Goal: Complete application form: Complete application form

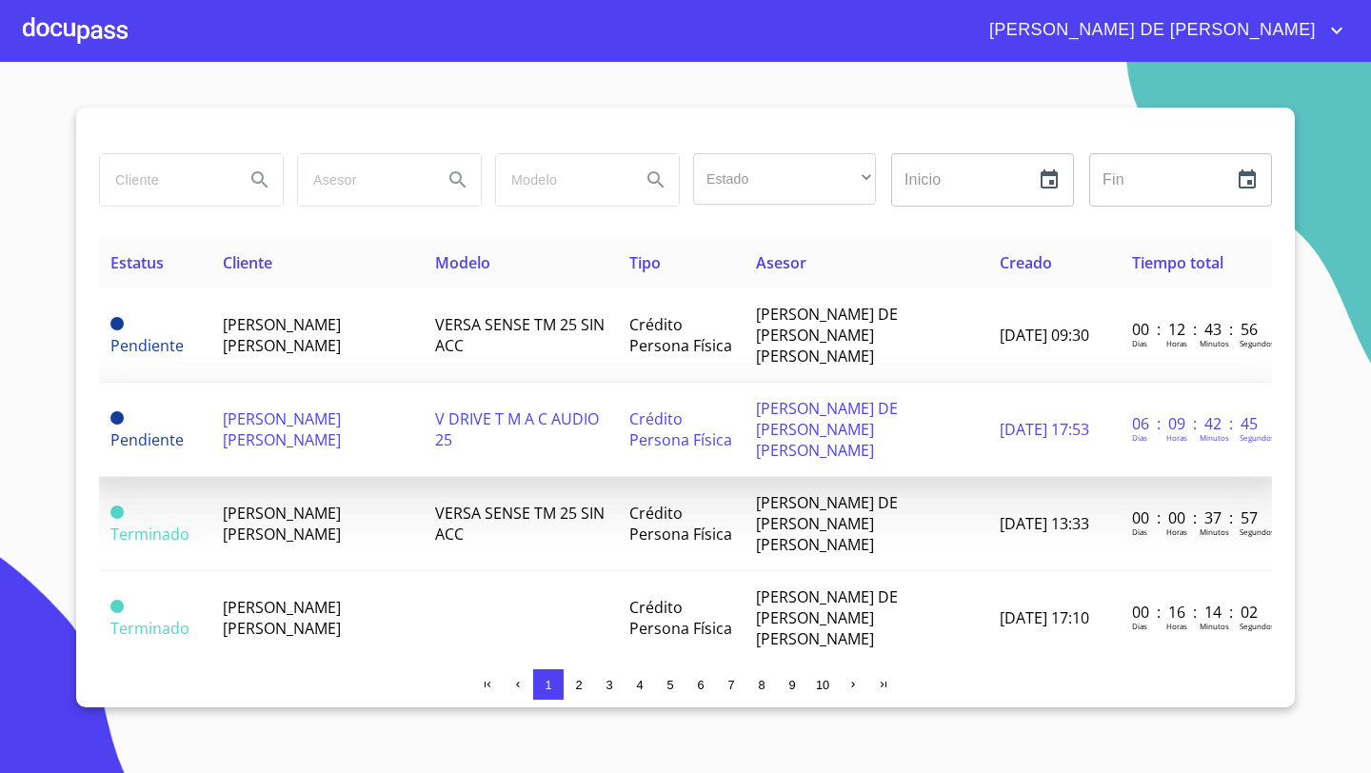
click at [304, 409] on span "[PERSON_NAME] [PERSON_NAME]" at bounding box center [282, 430] width 118 height 42
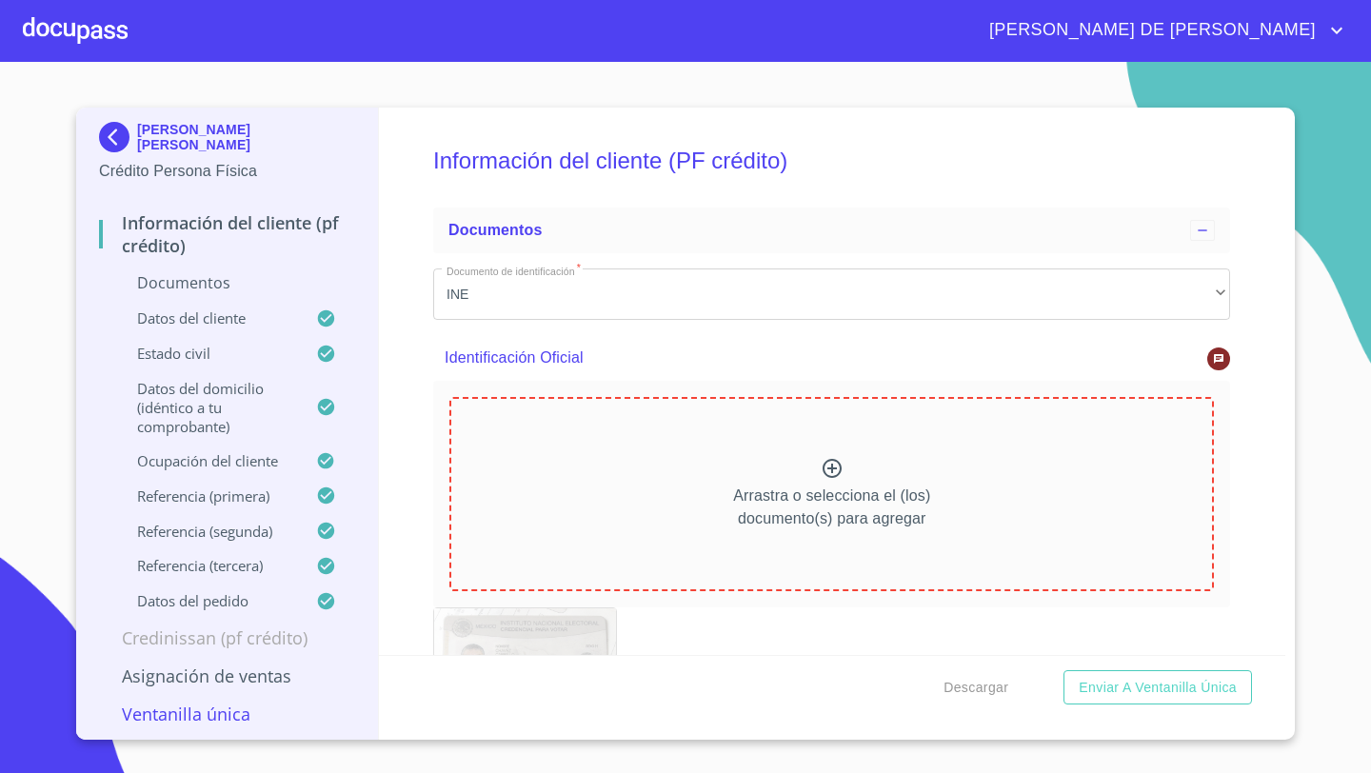
click at [838, 450] on div "Arrastra o selecciona el (los) documento(s) para agregar" at bounding box center [831, 494] width 765 height 194
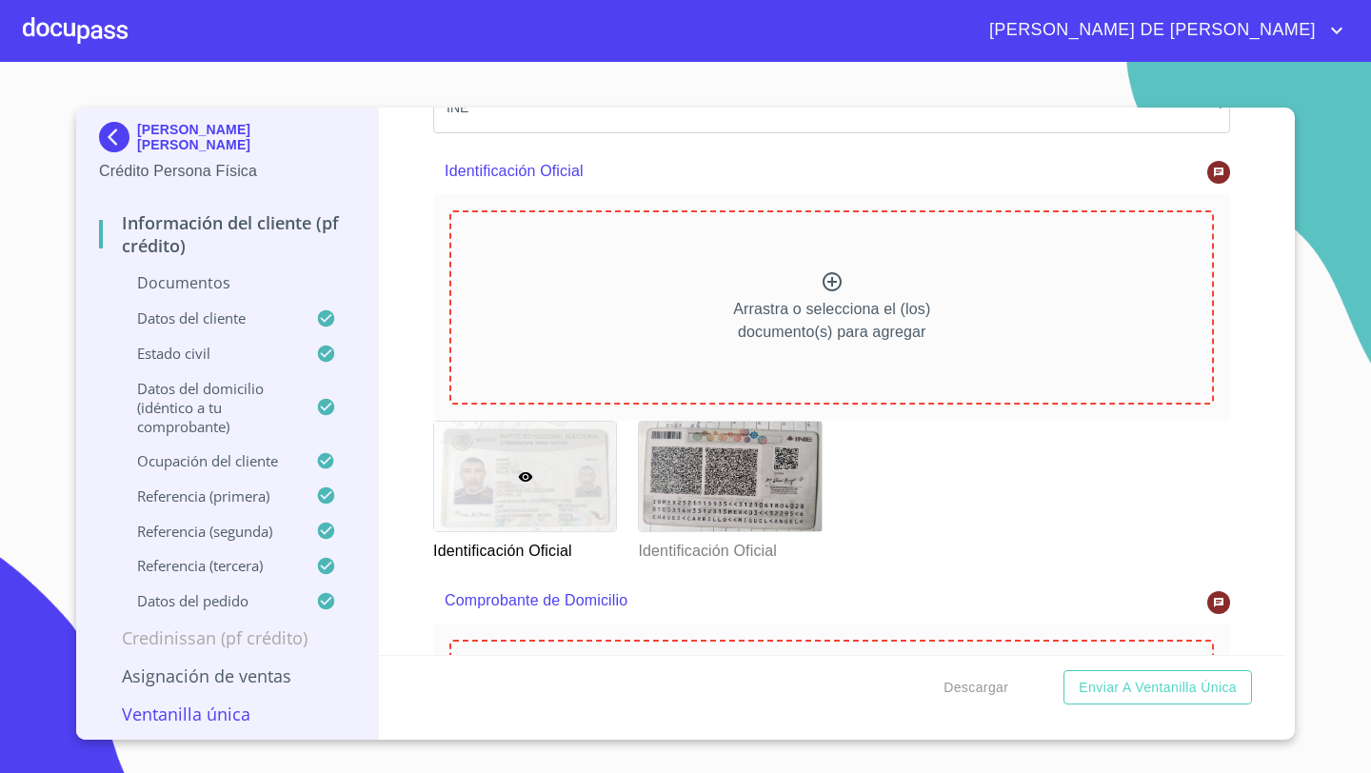
scroll to position [177, 0]
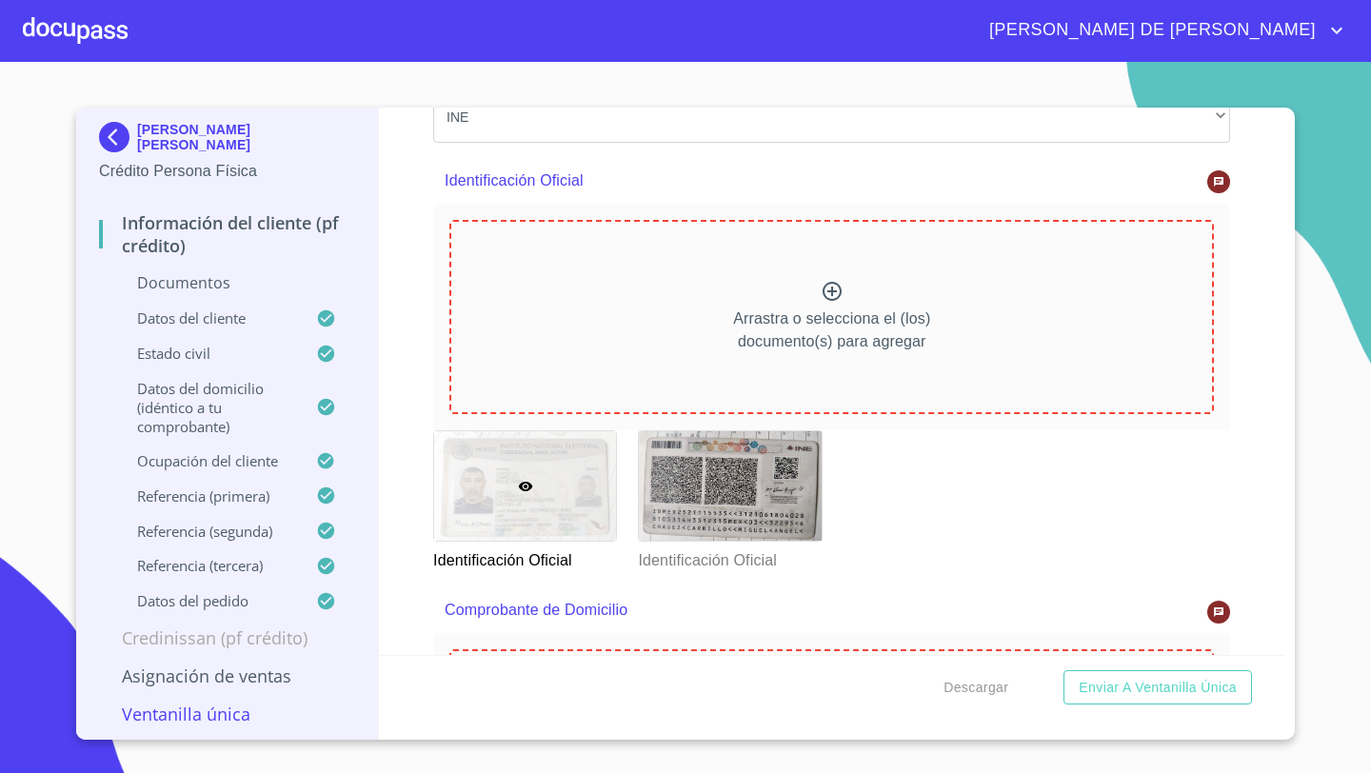
click at [824, 286] on icon at bounding box center [832, 291] width 23 height 23
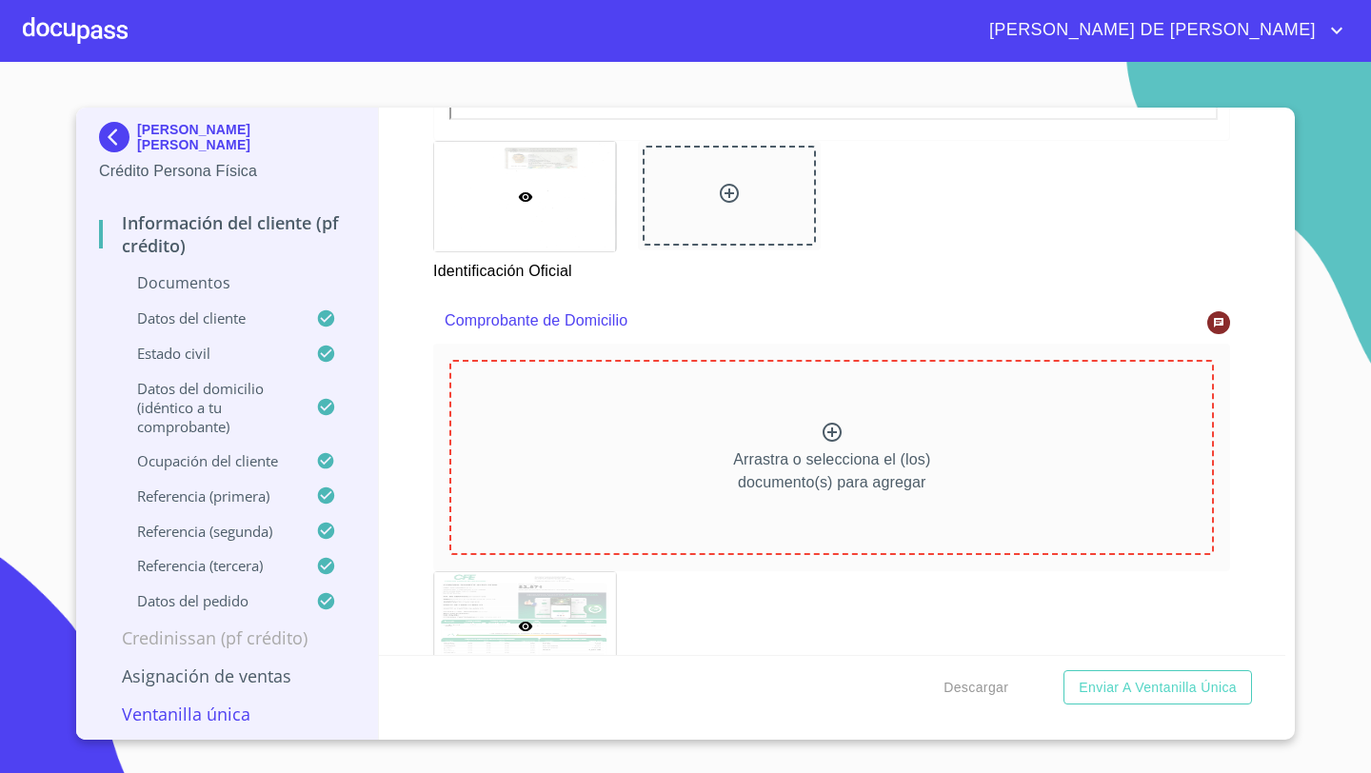
scroll to position [857, 0]
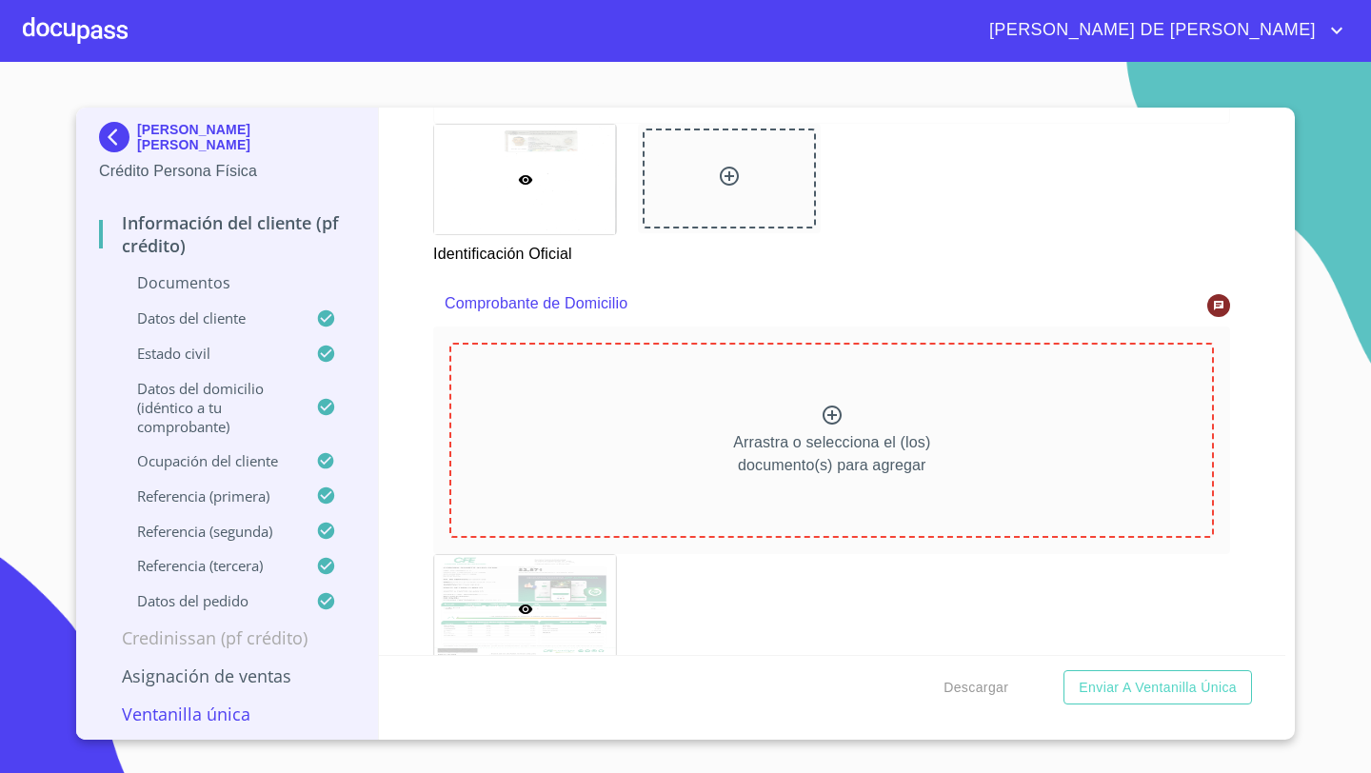
click at [454, 602] on div at bounding box center [525, 610] width 182 height 110
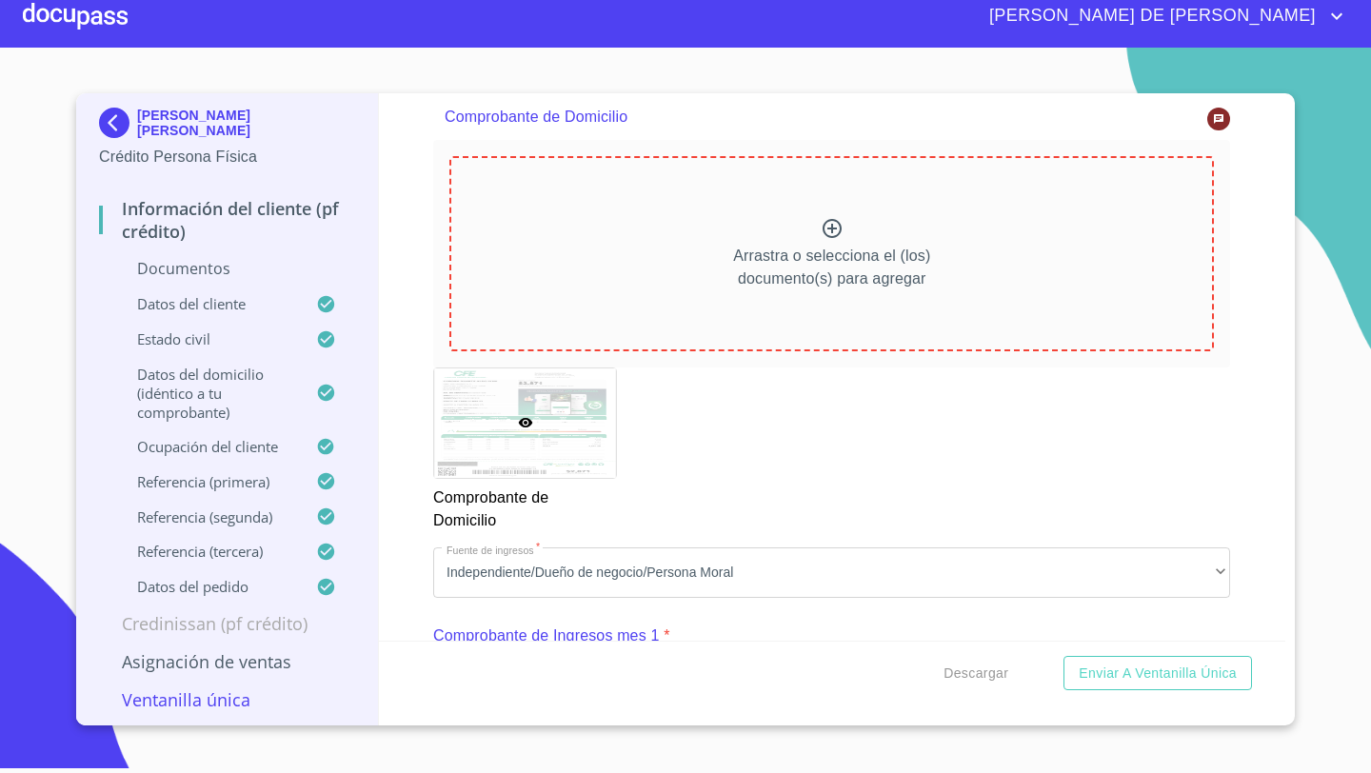
click at [488, 441] on div at bounding box center [525, 424] width 182 height 110
click at [1223, 121] on icon at bounding box center [1218, 118] width 11 height 11
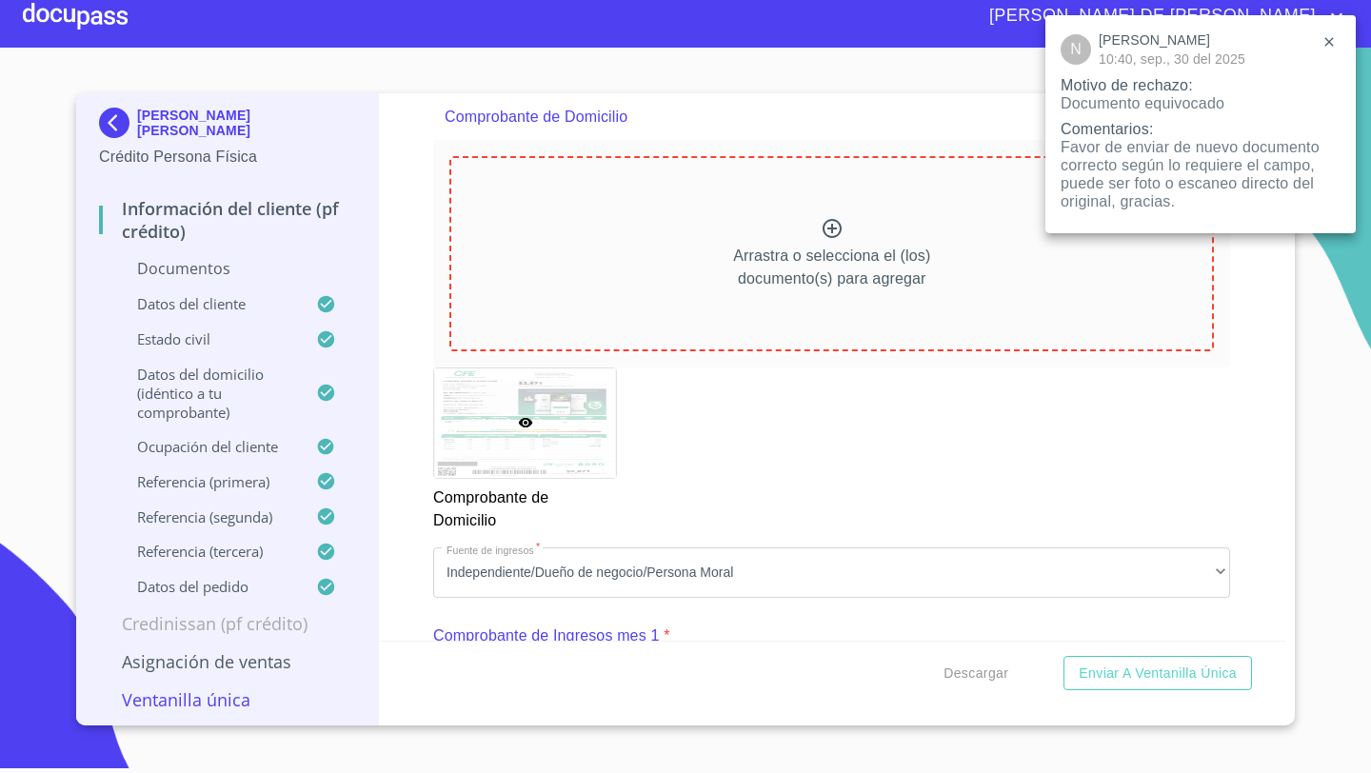
click at [397, 429] on div at bounding box center [685, 386] width 1371 height 773
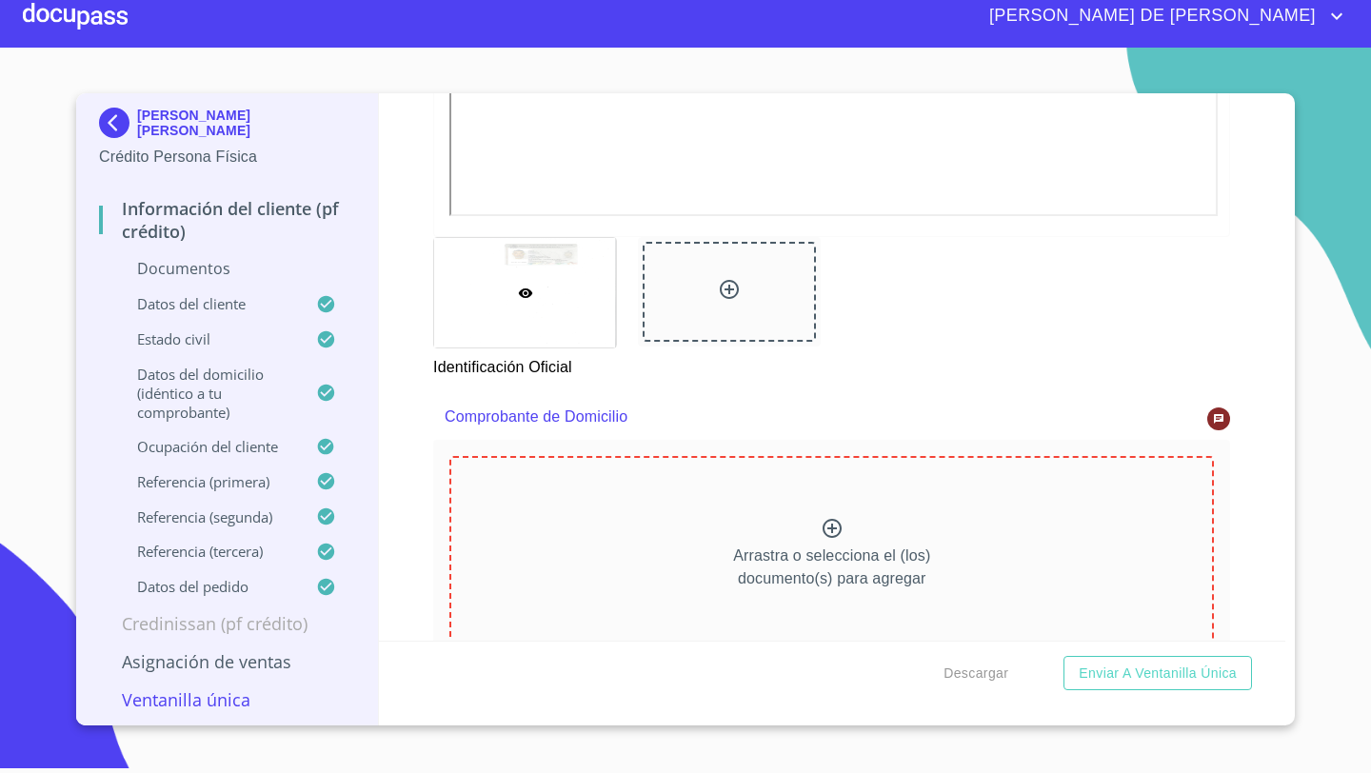
scroll to position [1087, 0]
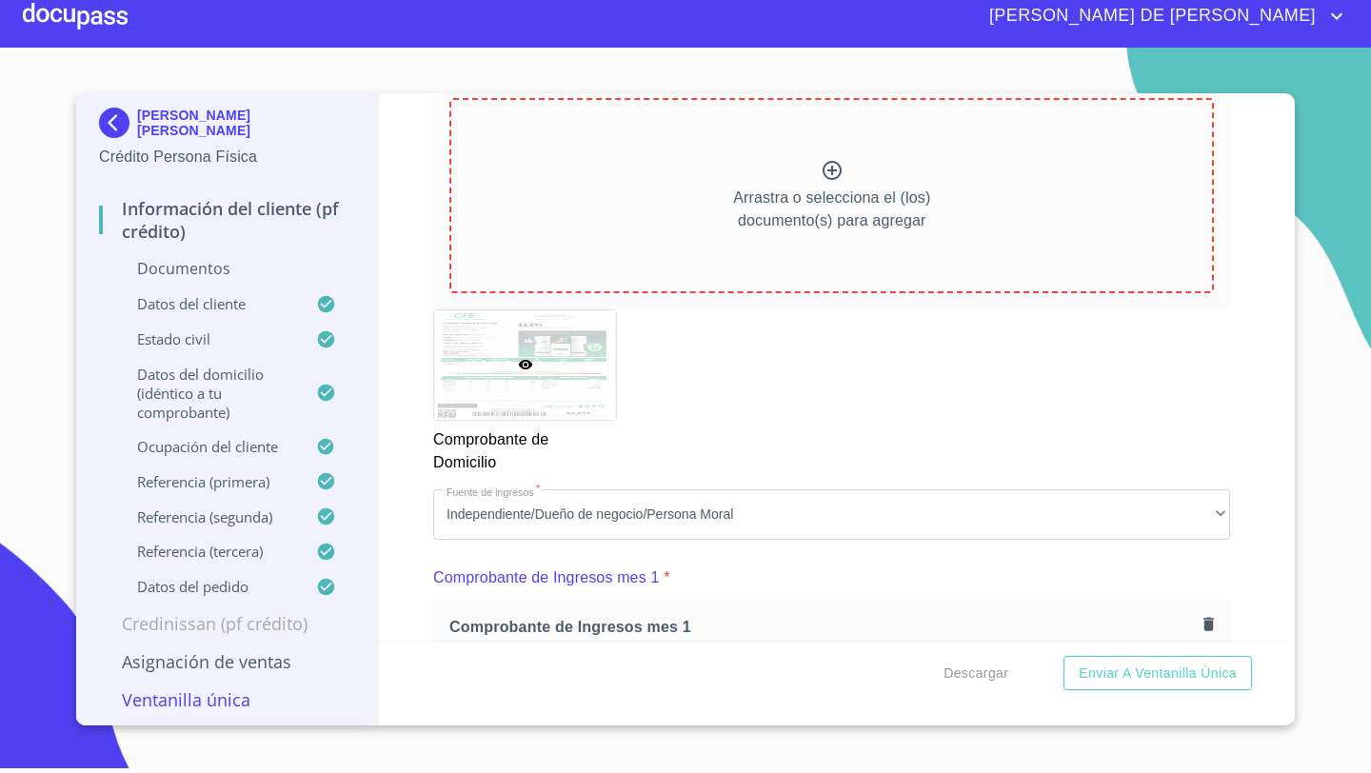
click at [814, 223] on p "Arrastra o selecciona el (los) documento(s) para agregar" at bounding box center [831, 210] width 197 height 46
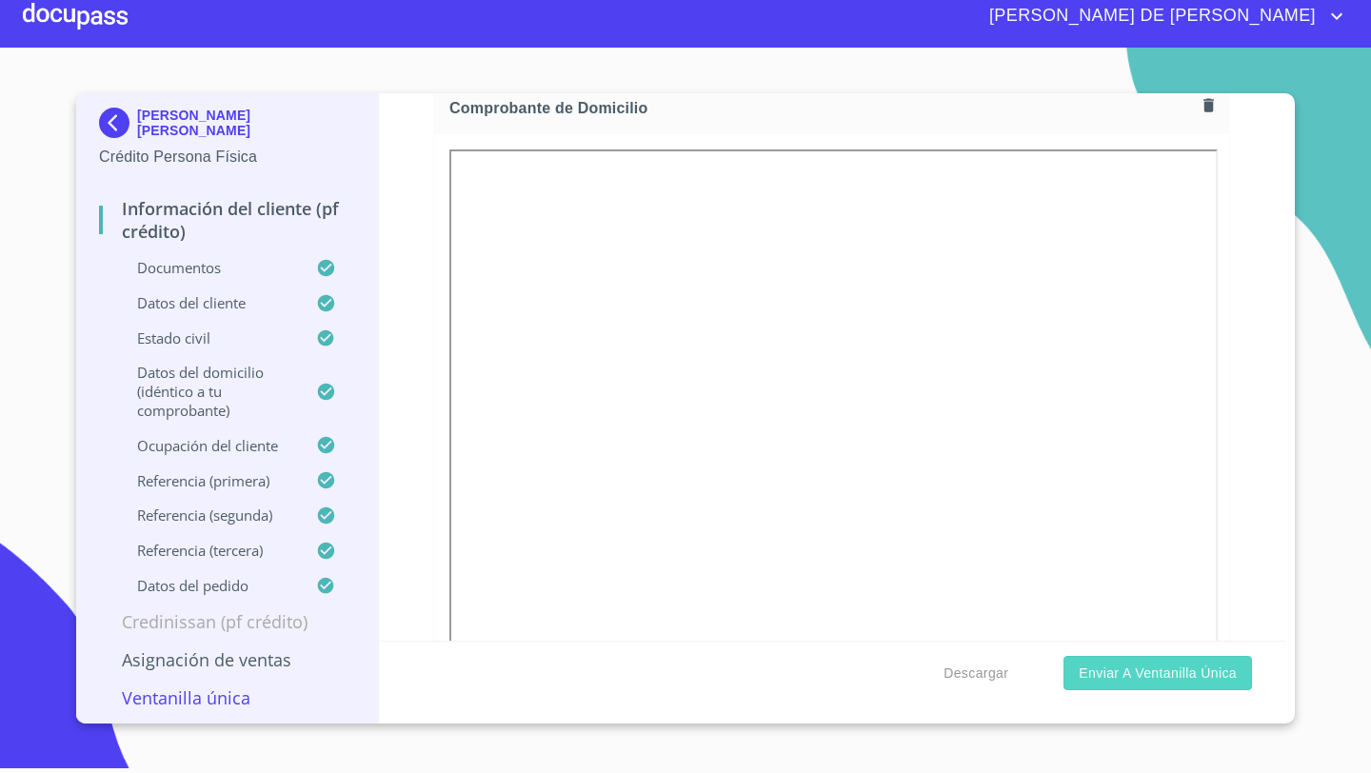
click at [1123, 663] on span "Enviar a Ventanilla única" at bounding box center [1158, 674] width 158 height 24
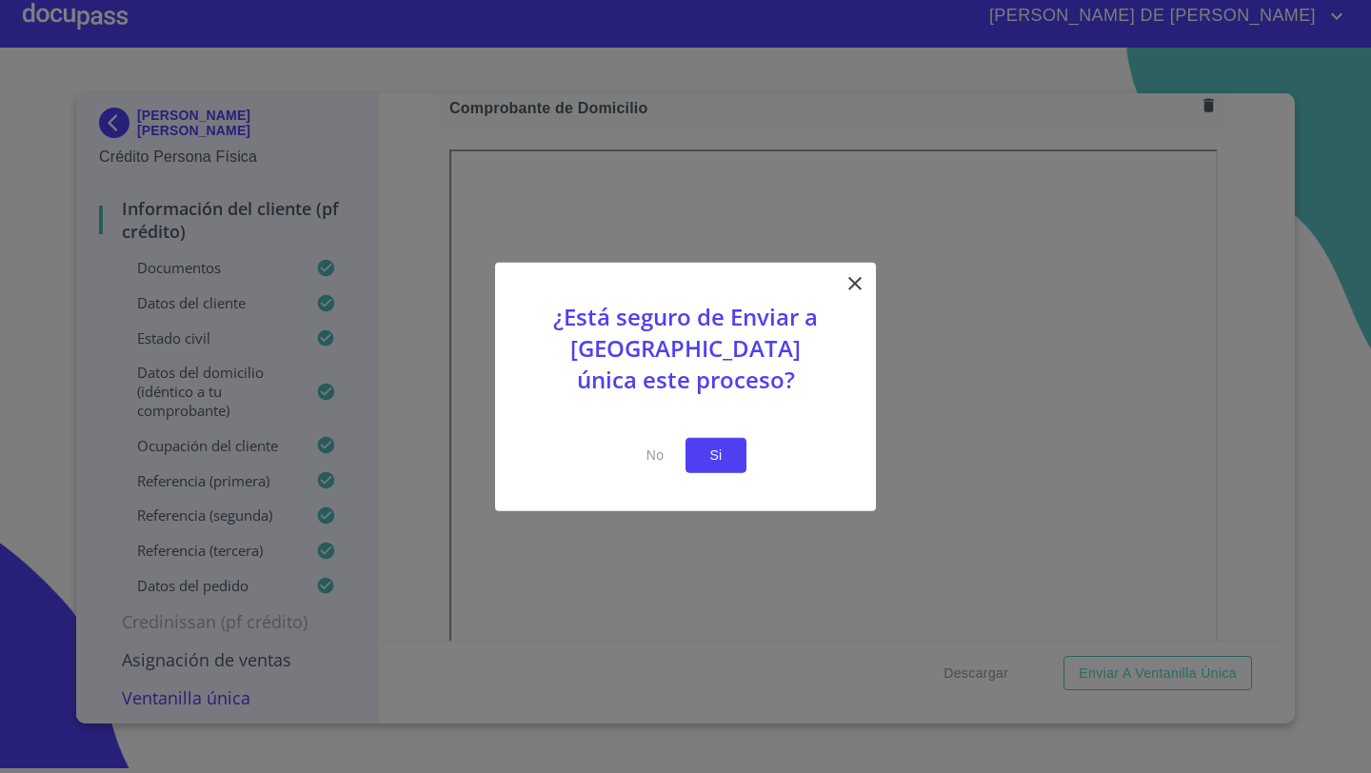
click at [717, 446] on span "Si" at bounding box center [716, 456] width 30 height 24
